Goal: Transaction & Acquisition: Purchase product/service

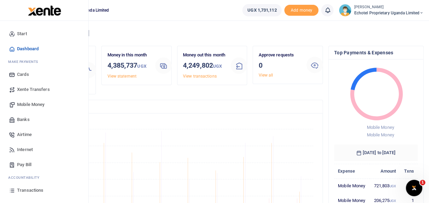
click at [32, 101] on span "Mobile Money" at bounding box center [30, 104] width 27 height 7
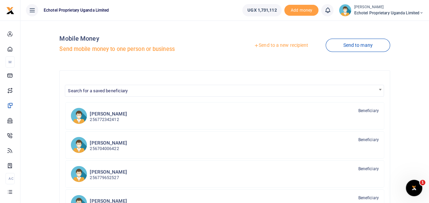
click at [272, 44] on link "Send to a new recipient" at bounding box center [281, 45] width 89 height 12
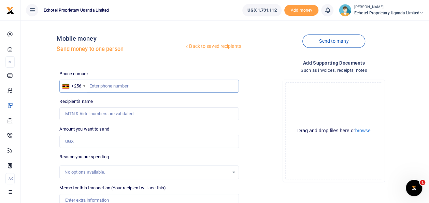
click at [110, 83] on input "text" at bounding box center [148, 86] width 179 height 13
click at [89, 112] on input "Recipient's name" at bounding box center [148, 113] width 179 height 13
type input "[PERSON_NAME]"
drag, startPoint x: 100, startPoint y: 115, endPoint x: 30, endPoint y: 121, distance: 70.5
click at [30, 121] on div "Back to saved recipients Mobile money Send money to one person Send to many Pho…" at bounding box center [224, 152] width 403 height 253
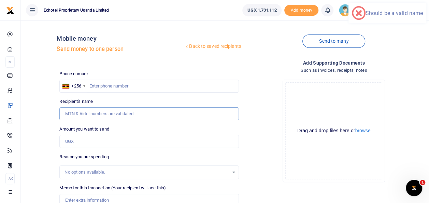
click at [85, 113] on input "Recipient's name" at bounding box center [148, 113] width 179 height 13
type input "a"
type input "[PERSON_NAME]"
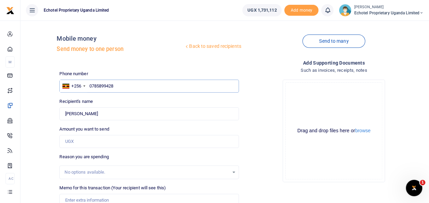
click at [92, 85] on input "0785899428" at bounding box center [148, 86] width 179 height 13
type input "785899428"
click at [78, 140] on input "Amount you want to send" at bounding box center [148, 141] width 179 height 13
click at [85, 141] on input "Amount you want to send" at bounding box center [148, 141] width 179 height 13
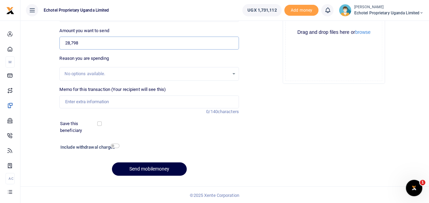
scroll to position [99, 0]
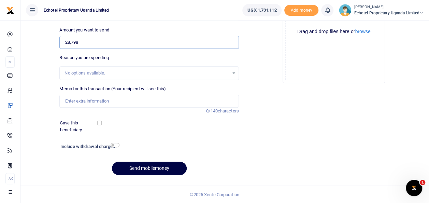
type input "28,798"
click at [80, 102] on input "Memo for this transaction (Your recipient will see this)" at bounding box center [148, 101] width 179 height 13
paste input "2 Modules"
click at [153, 100] on input "Purchase of Trunkings and 2 Modules for Beenergy" at bounding box center [148, 101] width 179 height 13
type input "Purchase of Trunkings and 2 Modules for Be energy"
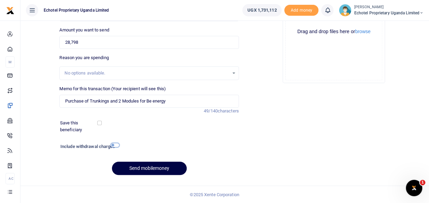
click at [116, 143] on input "checkbox" at bounding box center [115, 145] width 9 height 4
checkbox input "true"
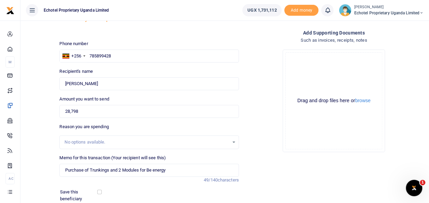
scroll to position [0, 0]
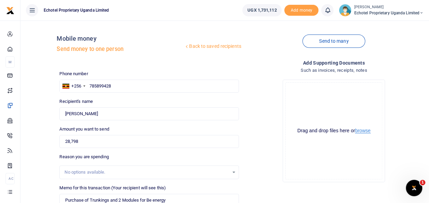
click at [366, 132] on button "browse" at bounding box center [362, 130] width 15 height 5
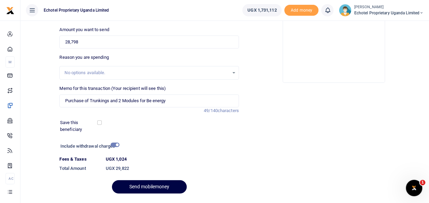
scroll to position [118, 0]
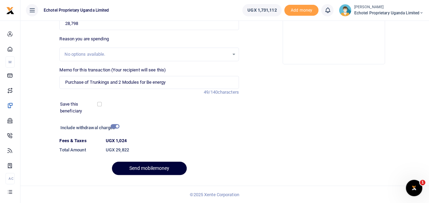
click at [148, 168] on button "Send mobilemoney" at bounding box center [149, 167] width 75 height 13
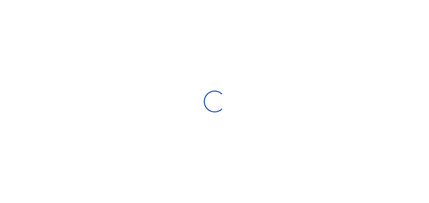
select select
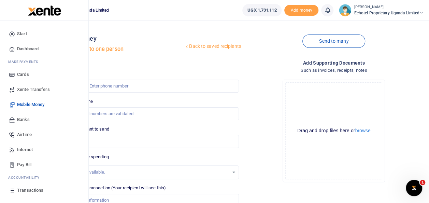
click at [29, 189] on span "Transactions" at bounding box center [30, 190] width 26 height 7
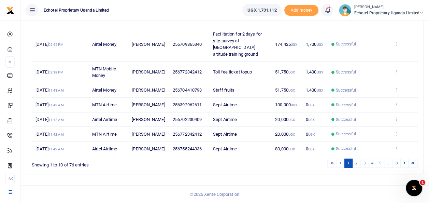
scroll to position [202, 0]
click at [358, 164] on link "2" at bounding box center [356, 162] width 8 height 9
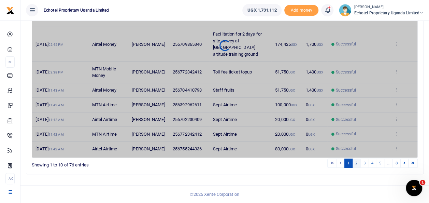
scroll to position [176, 0]
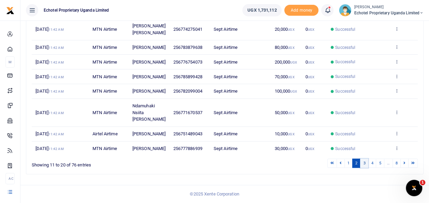
click at [366, 161] on link "3" at bounding box center [364, 162] width 8 height 9
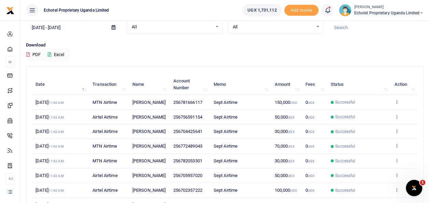
scroll to position [169, 0]
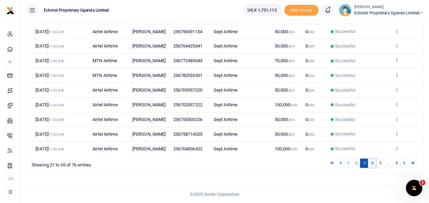
click at [375, 161] on link "4" at bounding box center [372, 162] width 8 height 9
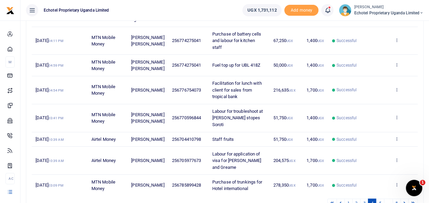
scroll to position [154, 0]
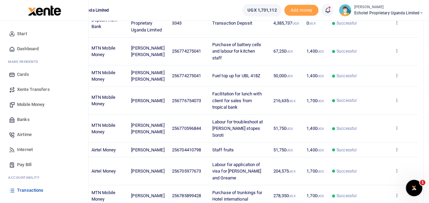
click at [31, 190] on span "Transactions" at bounding box center [30, 190] width 26 height 7
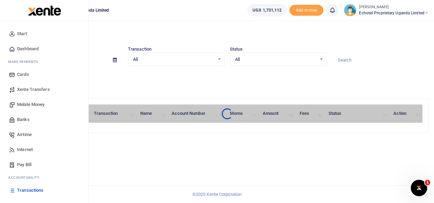
click at [28, 188] on span "Transactions" at bounding box center [30, 190] width 26 height 7
